Goal: Find contact information: Find contact information

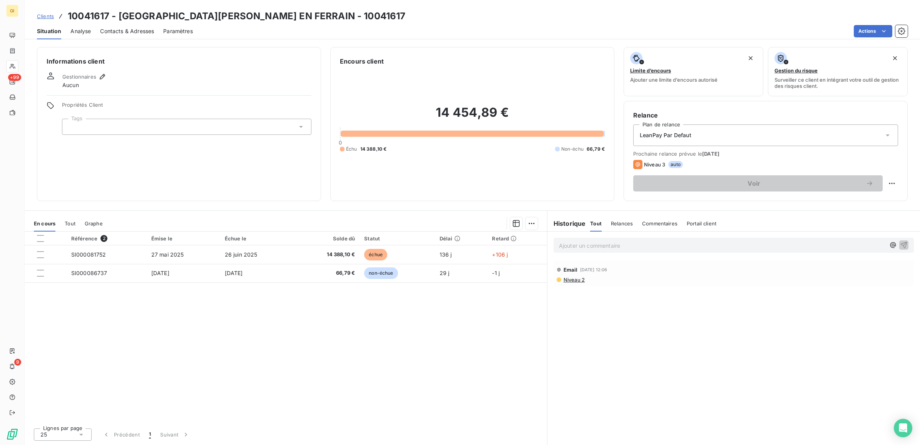
click at [44, 17] on span "Clients" at bounding box center [45, 16] width 17 height 6
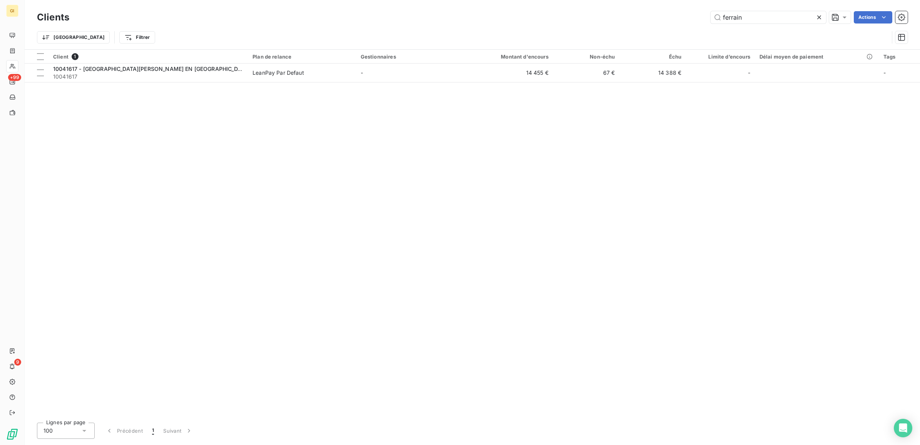
drag, startPoint x: 706, startPoint y: 16, endPoint x: 678, endPoint y: 26, distance: 29.6
click at [676, 16] on div "ferrain Actions" at bounding box center [494, 17] width 830 height 12
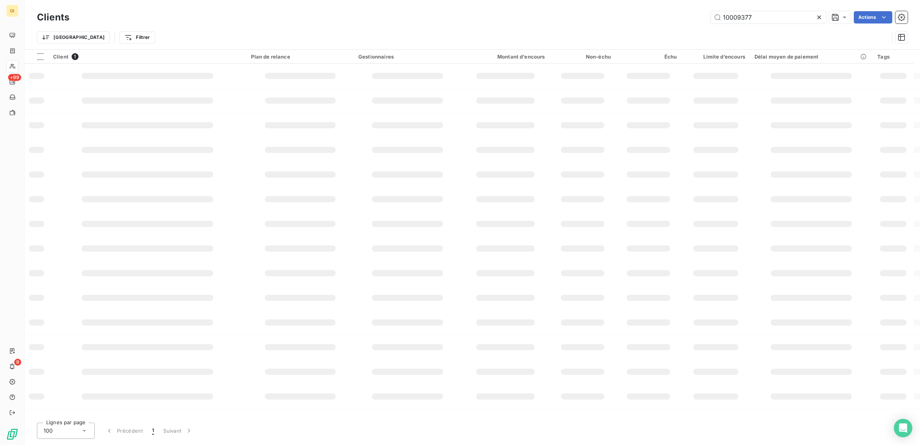
type input "10009377"
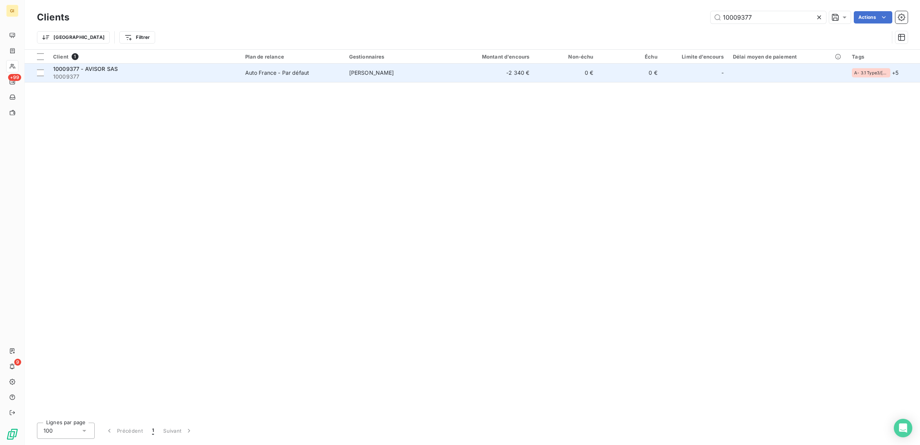
click at [233, 74] on span "10009377" at bounding box center [144, 77] width 183 height 8
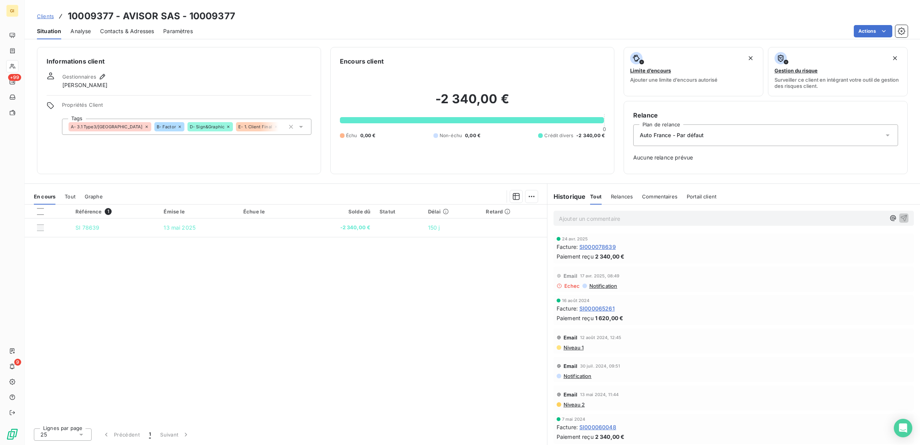
click at [122, 29] on span "Contacts & Adresses" at bounding box center [127, 31] width 54 height 8
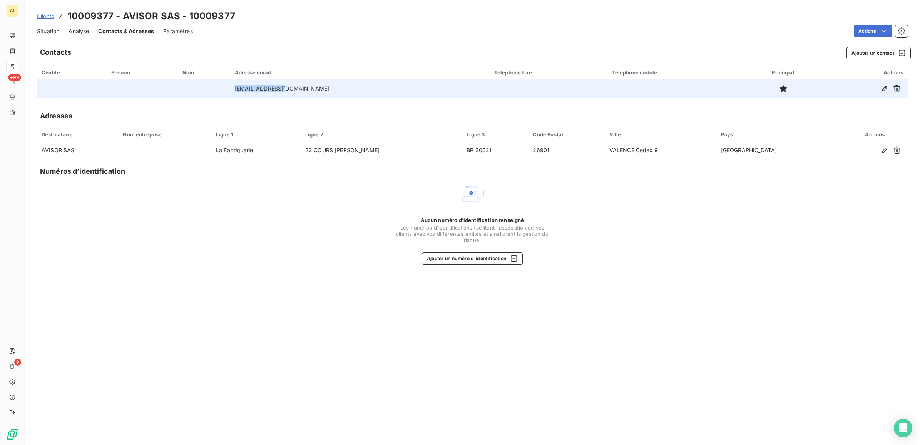
drag, startPoint x: 314, startPoint y: 89, endPoint x: 249, endPoint y: 92, distance: 65.2
click at [249, 92] on tr "[EMAIL_ADDRESS][DOMAIN_NAME] - -" at bounding box center [472, 88] width 871 height 18
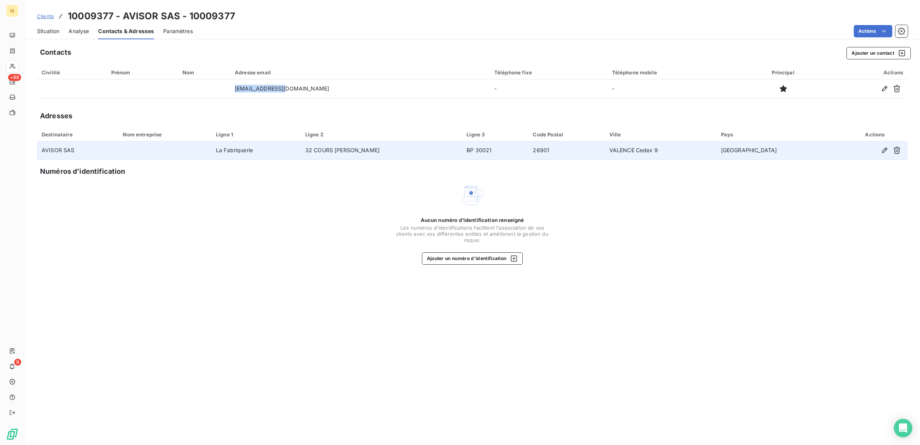
copy tr "[EMAIL_ADDRESS][DOMAIN_NAME]"
